Goal: Task Accomplishment & Management: Use online tool/utility

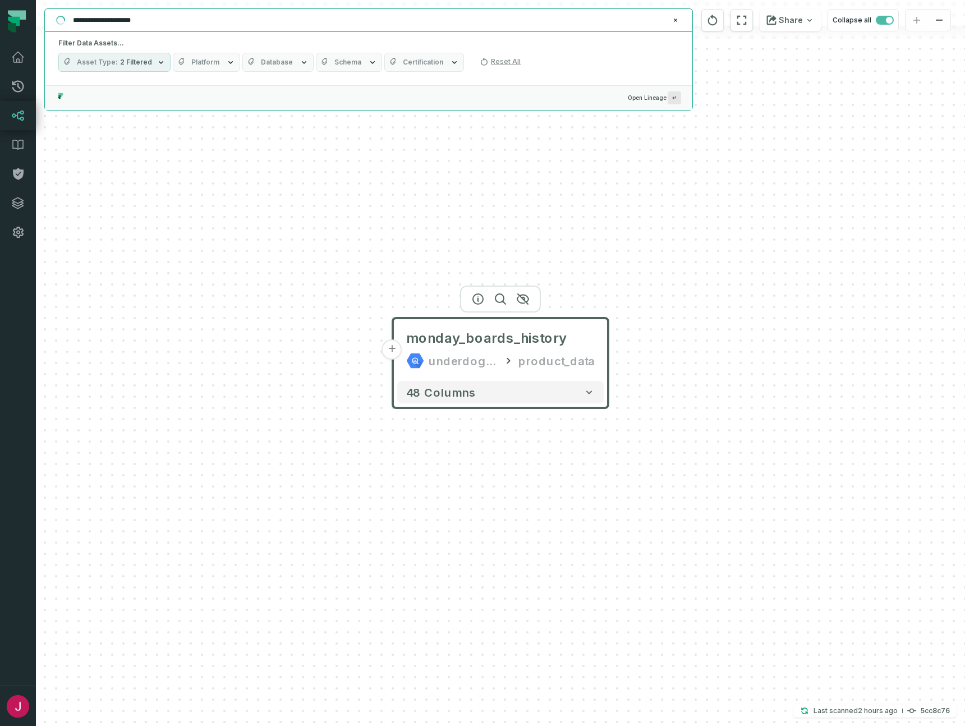
click at [158, 21] on input "**********" at bounding box center [367, 20] width 603 height 18
type input "*"
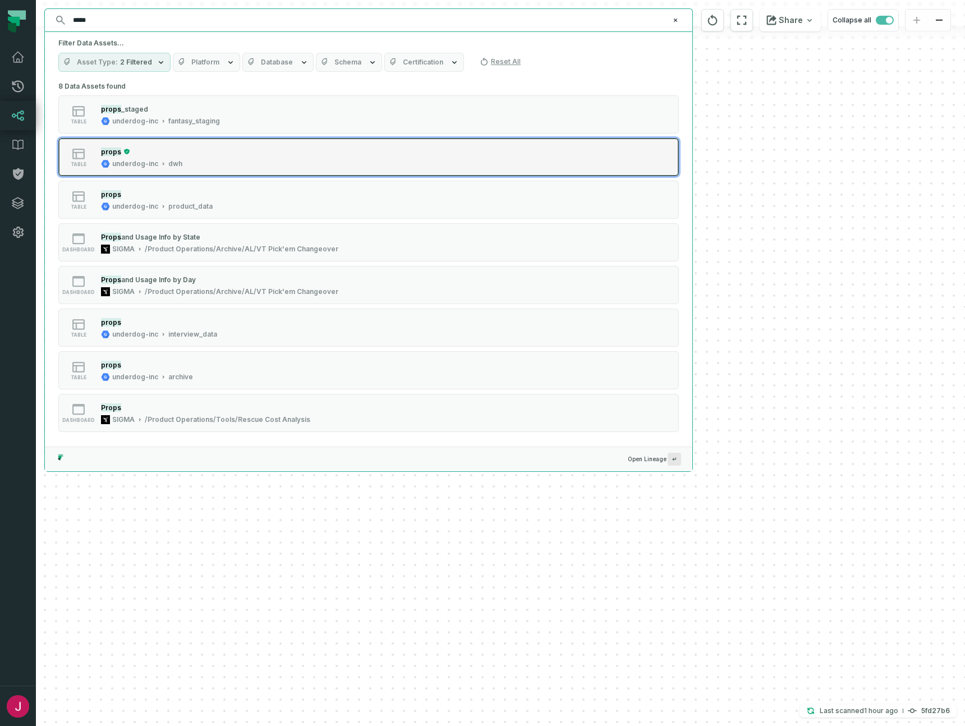
type input "*****"
click at [292, 160] on div "table props underdog-inc dwh" at bounding box center [201, 157] width 281 height 22
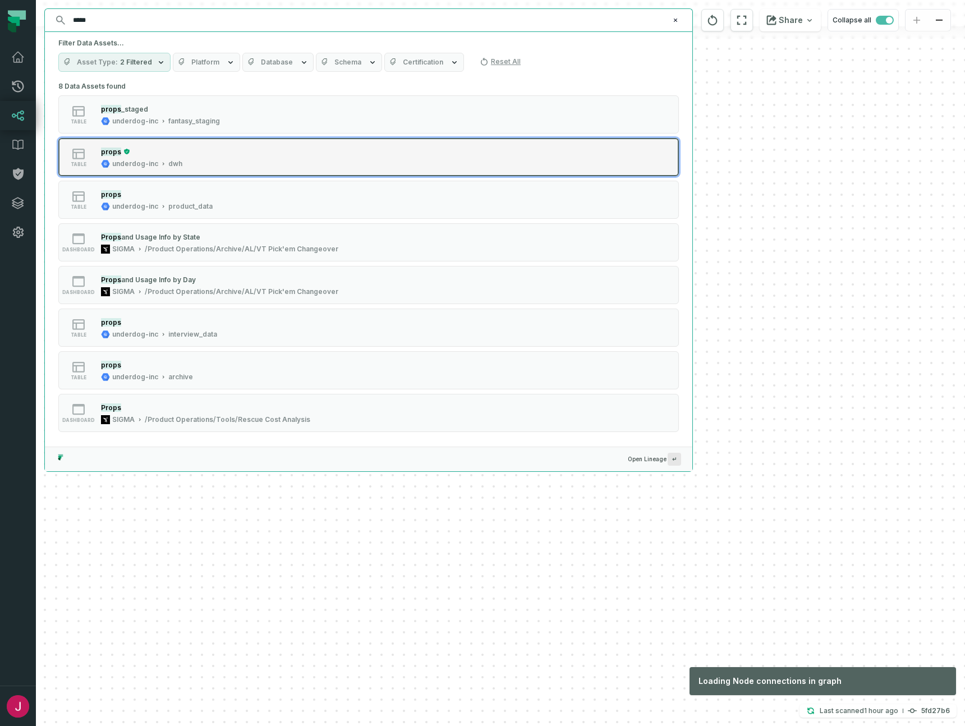
click at [304, 166] on div "table props underdog-inc dwh" at bounding box center [201, 157] width 281 height 22
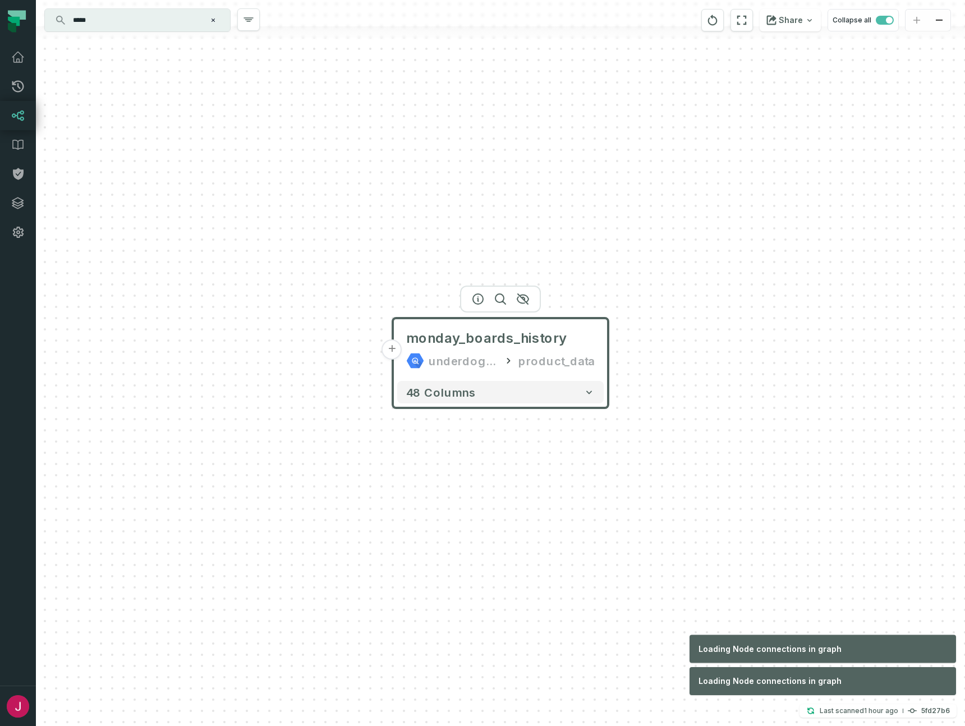
click at [812, 361] on div "+ monday_boards_history underdog-inc product_data 48 columns" at bounding box center [500, 363] width 929 height 726
click at [162, 14] on input "*****" at bounding box center [136, 20] width 140 height 18
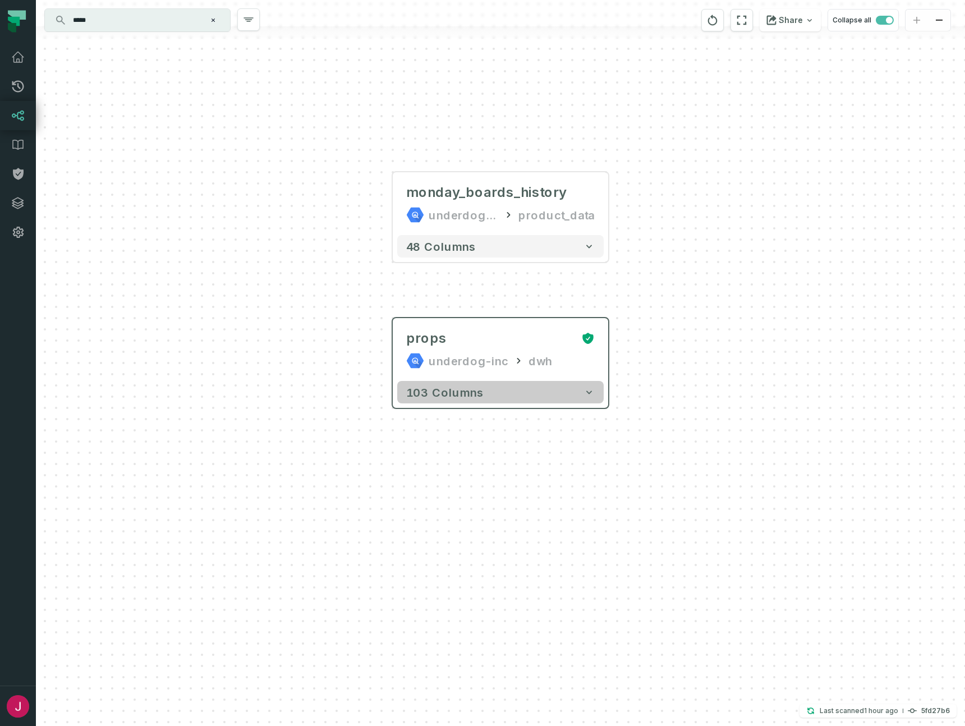
click at [589, 391] on icon "button" at bounding box center [589, 392] width 11 height 11
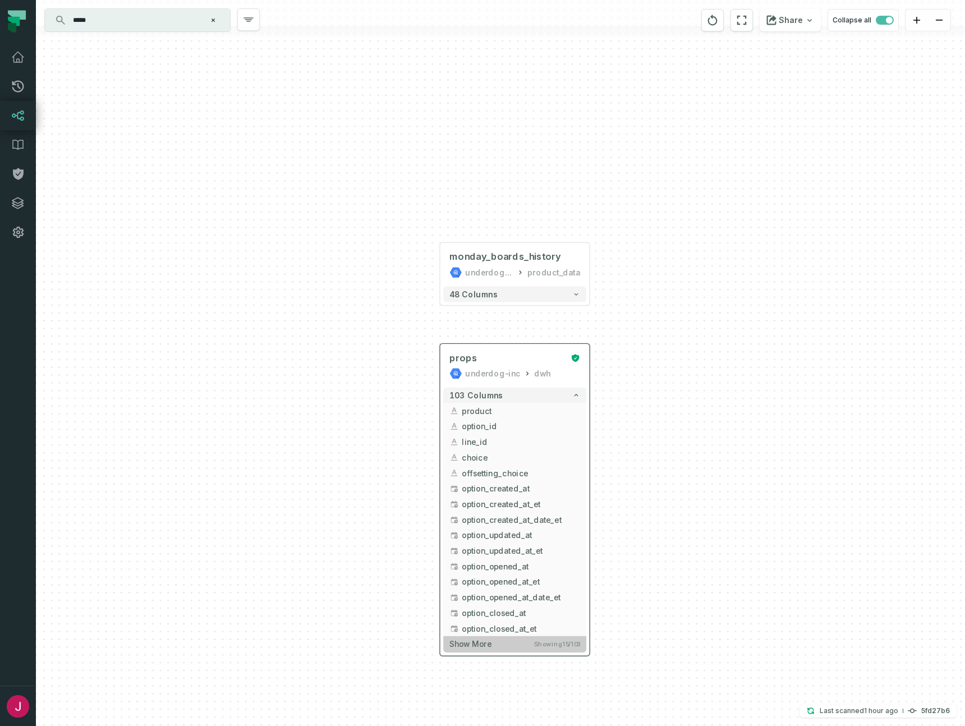
click at [513, 649] on button "Show more Showing 15 / 103" at bounding box center [514, 644] width 143 height 16
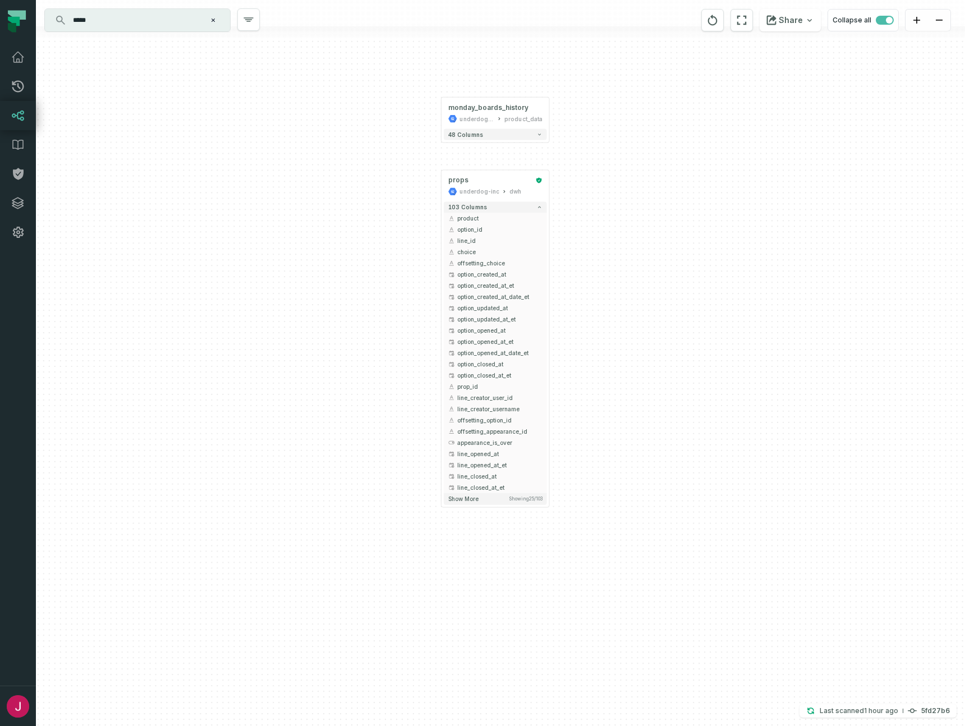
drag, startPoint x: 636, startPoint y: 550, endPoint x: 606, endPoint y: 350, distance: 201.9
click at [606, 350] on div "+ monday_boards_history underdog-inc product_data 48 columns + props underdog-i…" at bounding box center [500, 363] width 929 height 726
click at [549, 419] on button "+" at bounding box center [550, 419] width 10 height 10
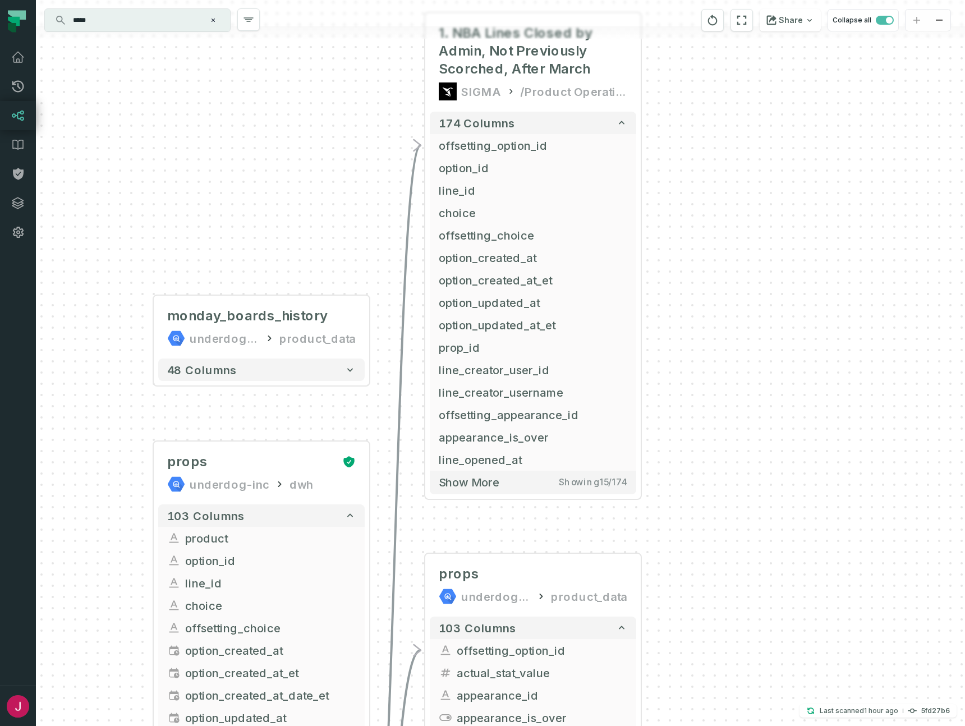
drag, startPoint x: 685, startPoint y: 533, endPoint x: 716, endPoint y: 334, distance: 201.7
click at [716, 334] on div "+ 1. NBA Lines Closed by Admin, Not Previously Scorched, After March SIGMA /Pro…" at bounding box center [500, 363] width 929 height 726
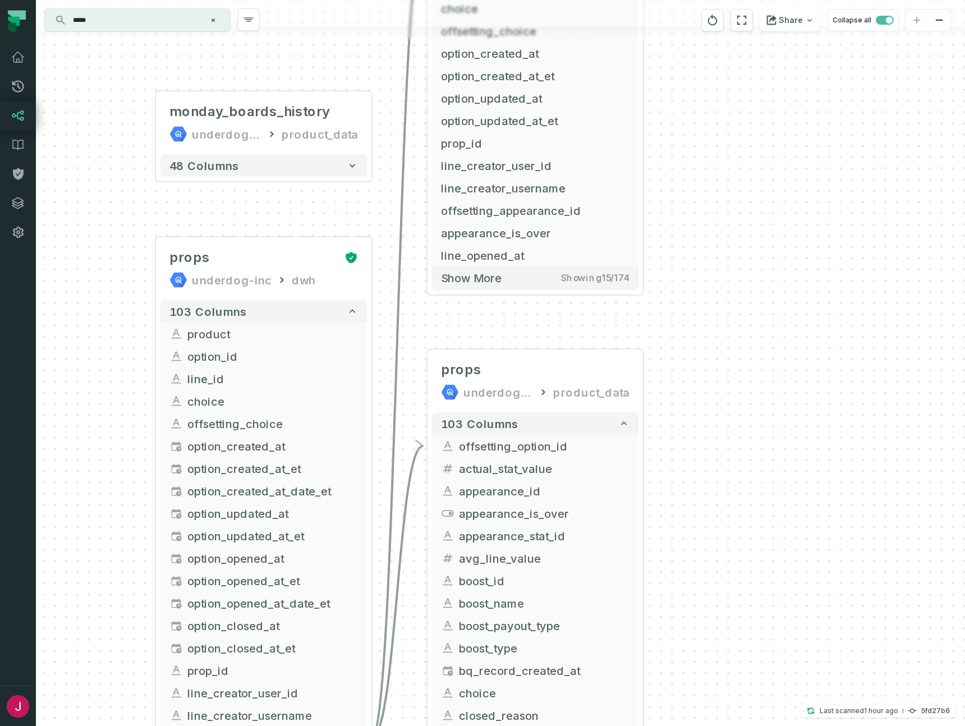
drag, startPoint x: 733, startPoint y: 408, endPoint x: 743, endPoint y: 336, distance: 73.6
click at [743, 337] on div "+ 1. NBA Lines Closed by Admin, Not Previously Scorched, After March SIGMA /Pro…" at bounding box center [500, 363] width 929 height 726
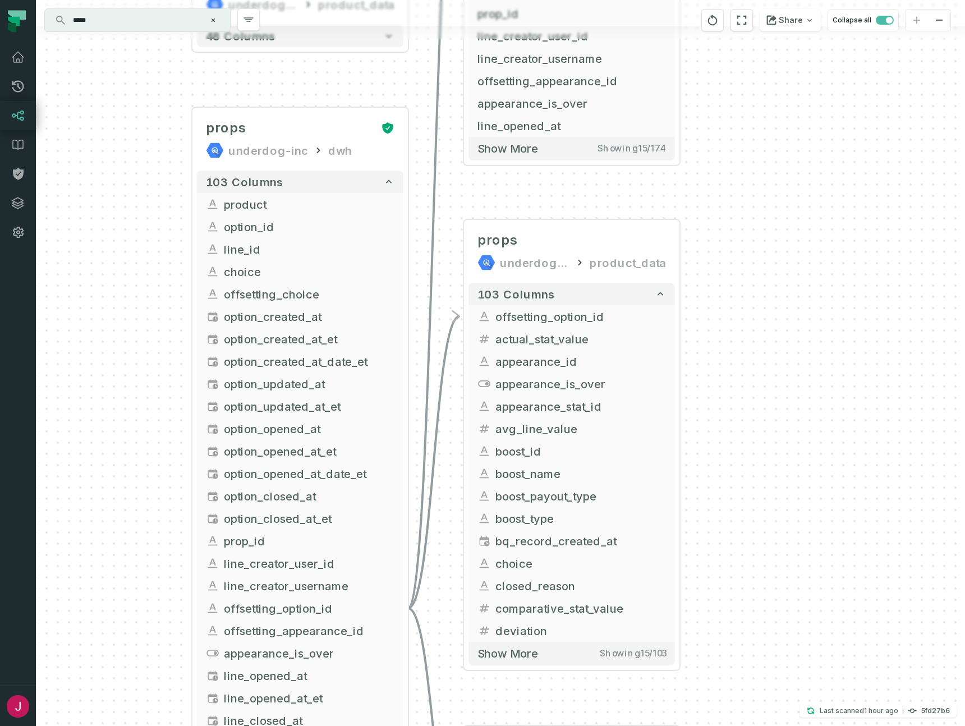
drag, startPoint x: 723, startPoint y: 444, endPoint x: 758, endPoint y: 319, distance: 130.0
click at [758, 319] on div "+ 1. NBA Lines Closed by Admin, Not Previously Scorched, After March SIGMA /Pro…" at bounding box center [500, 363] width 929 height 726
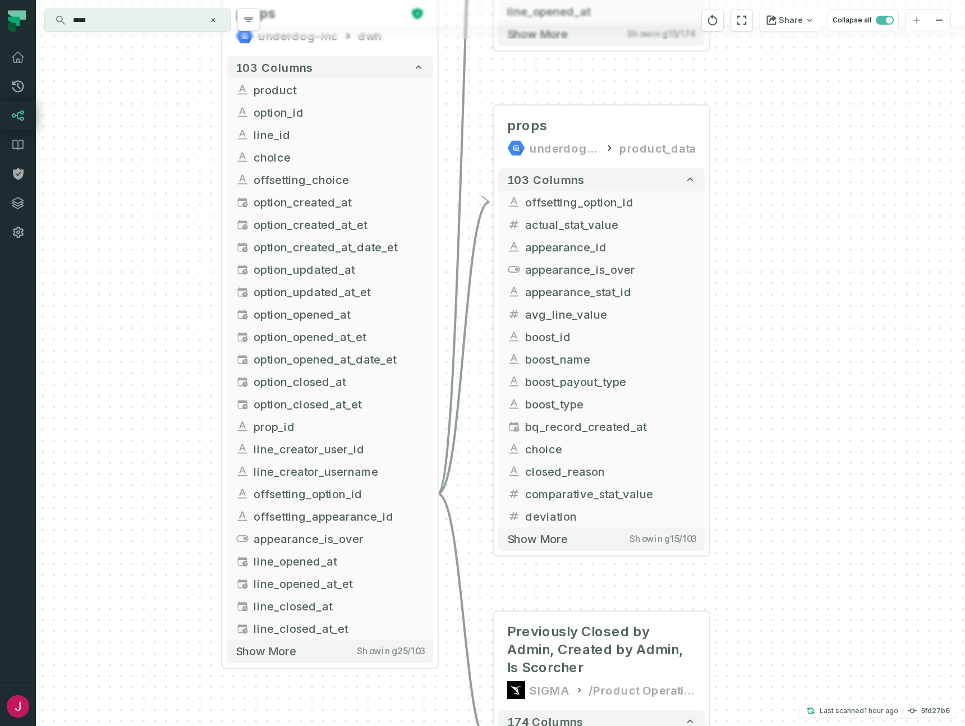
drag, startPoint x: 748, startPoint y: 408, endPoint x: 775, endPoint y: 270, distance: 140.6
click at [774, 271] on div "+ 1. NBA Lines Closed by Admin, Not Previously Scorched, After March SIGMA /Pro…" at bounding box center [500, 363] width 929 height 726
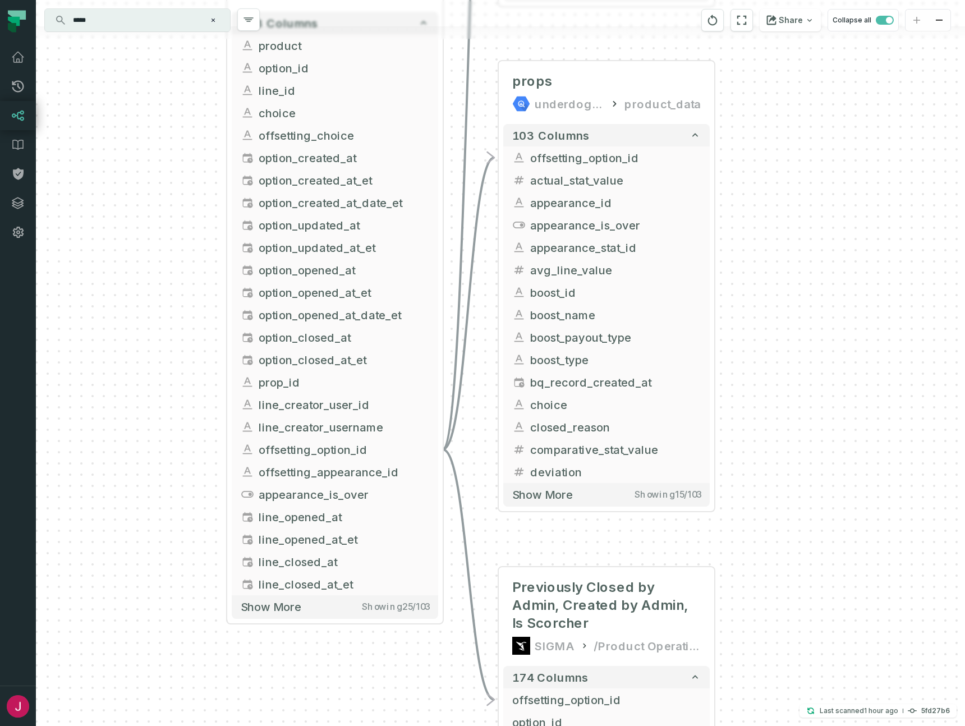
drag, startPoint x: 778, startPoint y: 369, endPoint x: 780, endPoint y: 240, distance: 128.5
click at [780, 244] on div "+ 1. NBA Lines Closed by Admin, Not Previously Scorched, After March SIGMA /Pro…" at bounding box center [500, 363] width 929 height 726
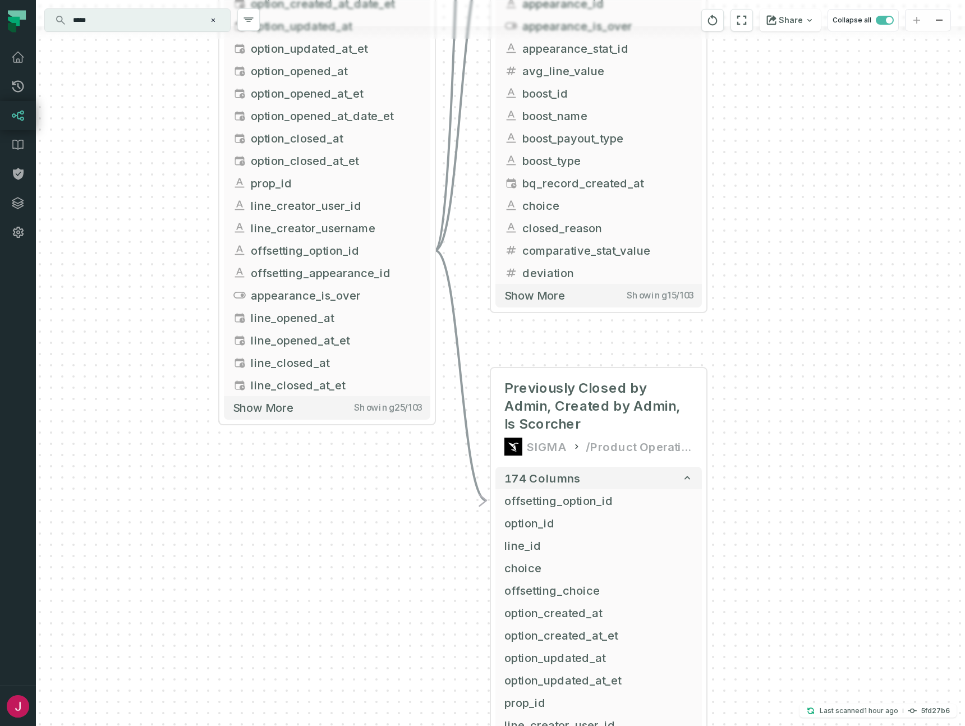
drag, startPoint x: 747, startPoint y: 307, endPoint x: 744, endPoint y: 216, distance: 91.5
click at [744, 217] on div "+ 1. NBA Lines Closed by Admin, Not Previously Scorched, After March SIGMA /Pro…" at bounding box center [500, 363] width 929 height 726
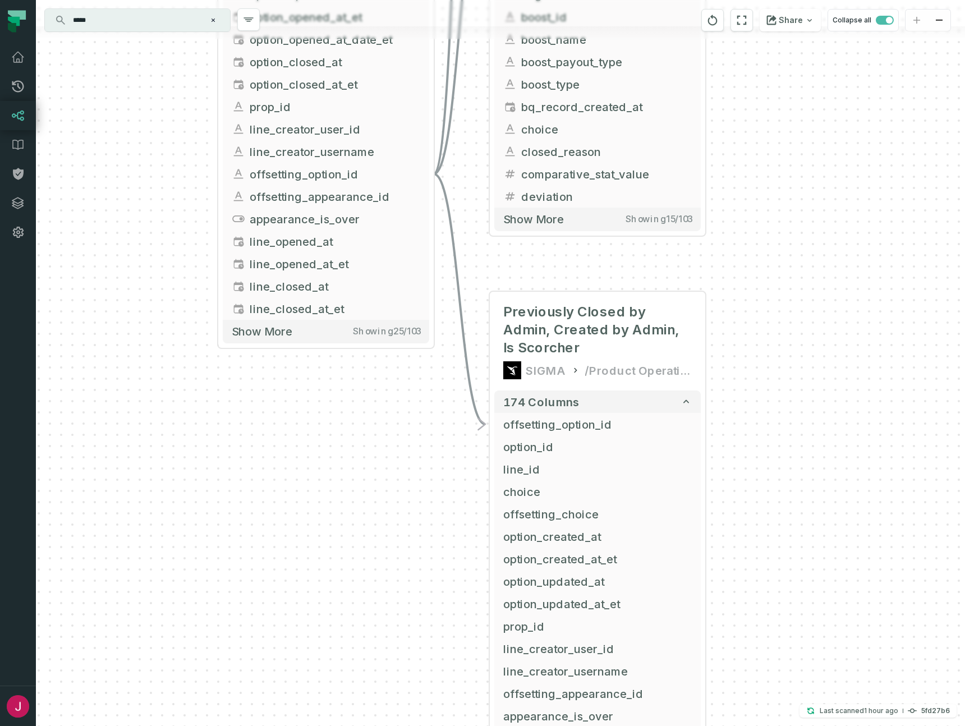
drag, startPoint x: 745, startPoint y: 190, endPoint x: 745, endPoint y: 141, distance: 48.3
click at [747, 144] on div "+ 1. NBA Lines Closed by Admin, Not Previously Scorched, After March SIGMA /Pro…" at bounding box center [500, 363] width 929 height 726
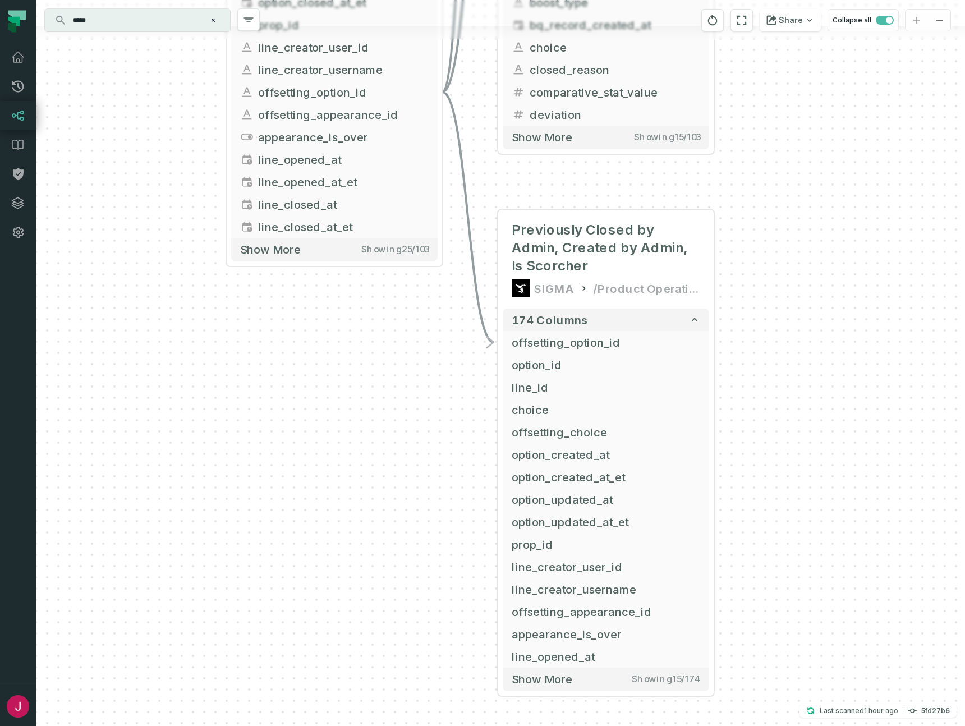
drag, startPoint x: 764, startPoint y: 295, endPoint x: 771, endPoint y: 350, distance: 55.0
click at [771, 350] on div "+ 1. NBA Lines Closed by Admin, Not Previously Scorched, After March SIGMA /Pro…" at bounding box center [500, 363] width 929 height 726
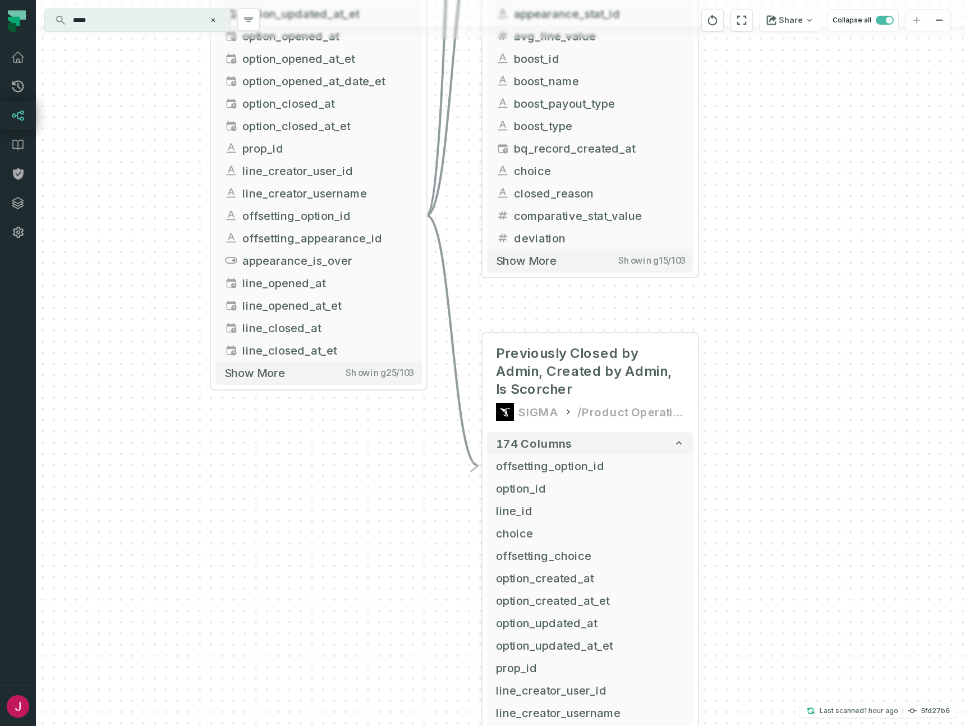
drag, startPoint x: 774, startPoint y: 204, endPoint x: 760, endPoint y: 316, distance: 112.6
click at [760, 316] on div "+ 1. NBA Lines Closed by Admin, Not Previously Scorched, After March SIGMA /Pro…" at bounding box center [500, 363] width 929 height 726
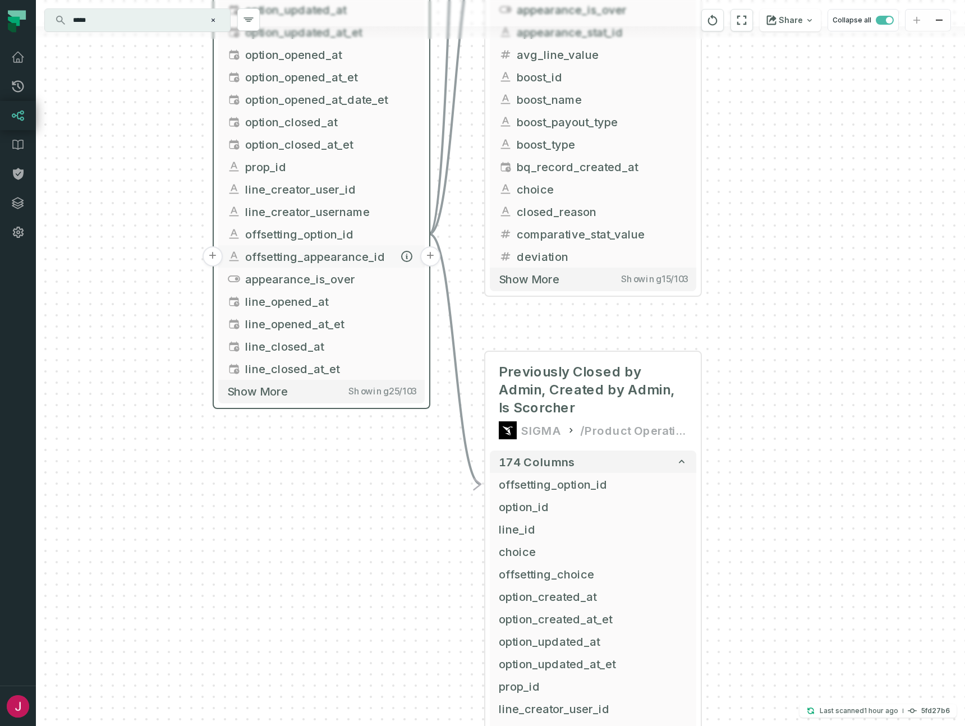
click at [428, 257] on button "+" at bounding box center [430, 256] width 20 height 20
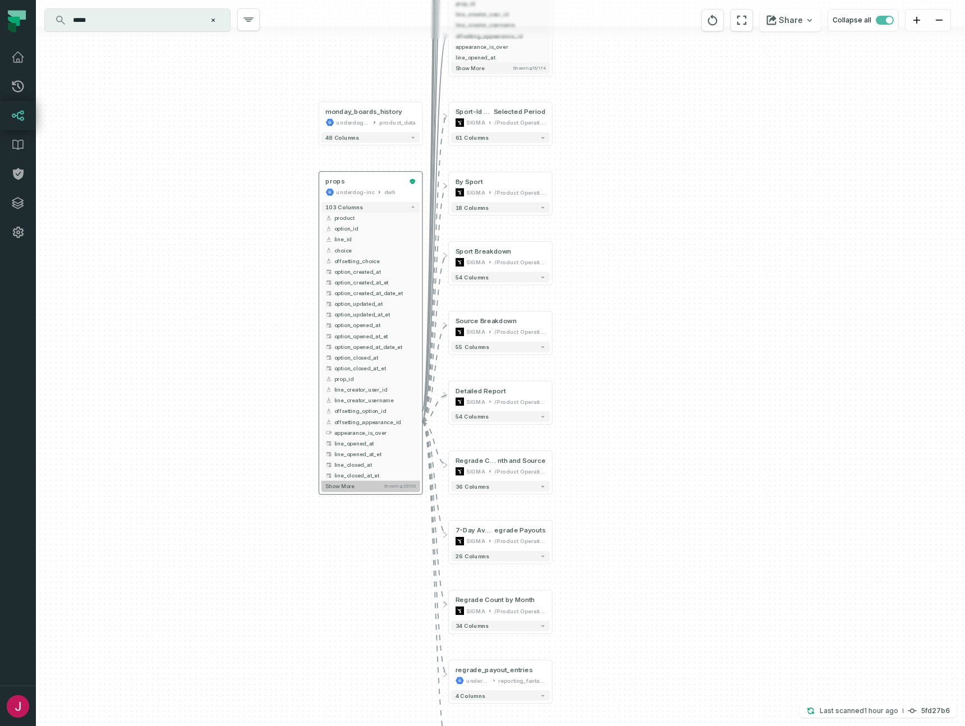
click at [389, 485] on span "Showing 25 / 103" at bounding box center [400, 487] width 32 height 6
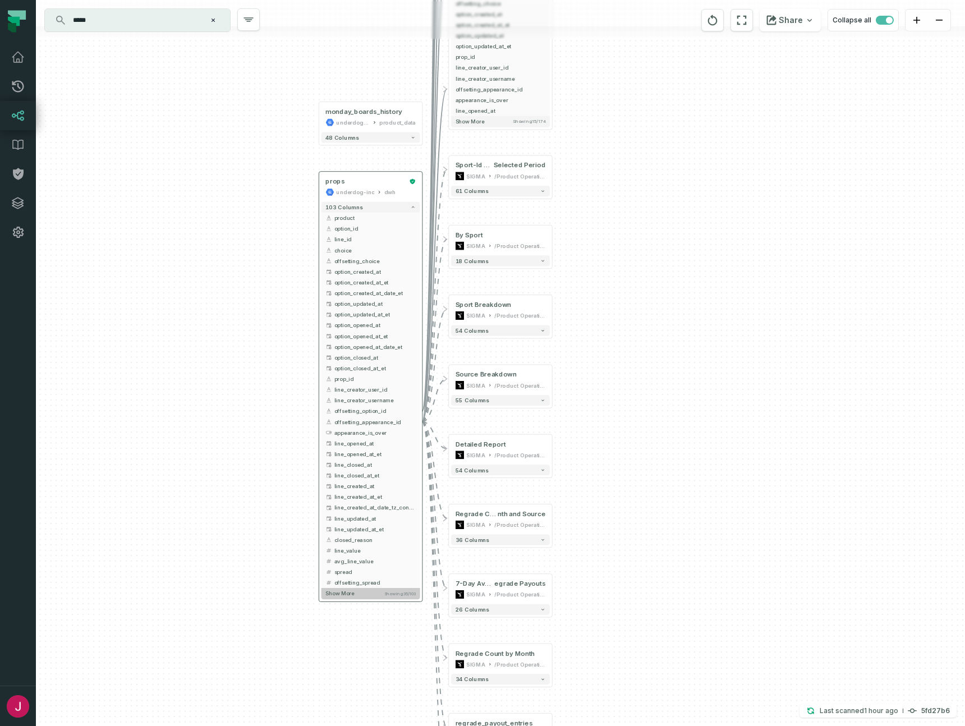
click at [373, 591] on button "Show more Showing 35 / 103" at bounding box center [370, 593] width 99 height 11
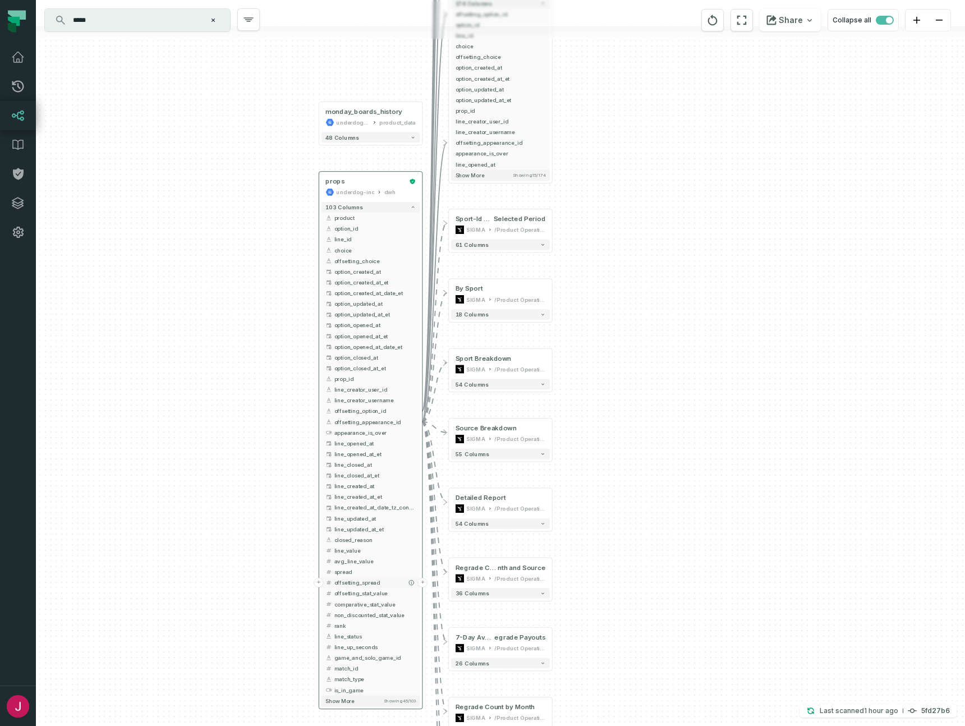
click at [424, 582] on button "+" at bounding box center [423, 583] width 10 height 10
